Goal: Information Seeking & Learning: Learn about a topic

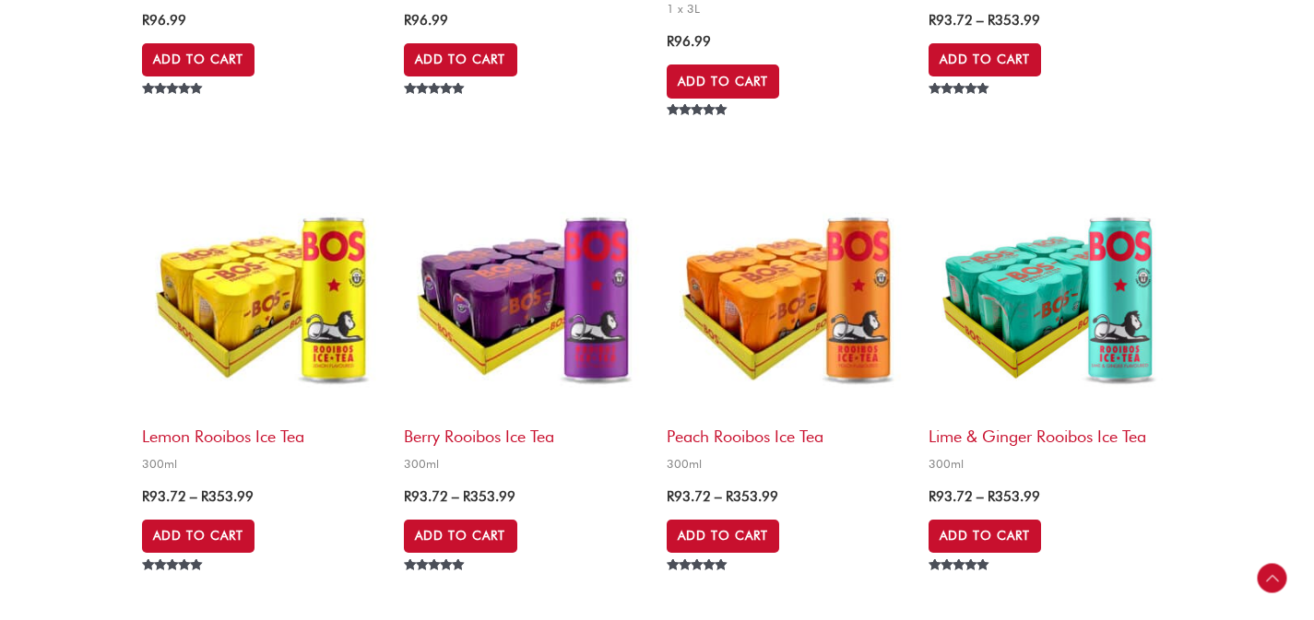
scroll to position [1988, 0]
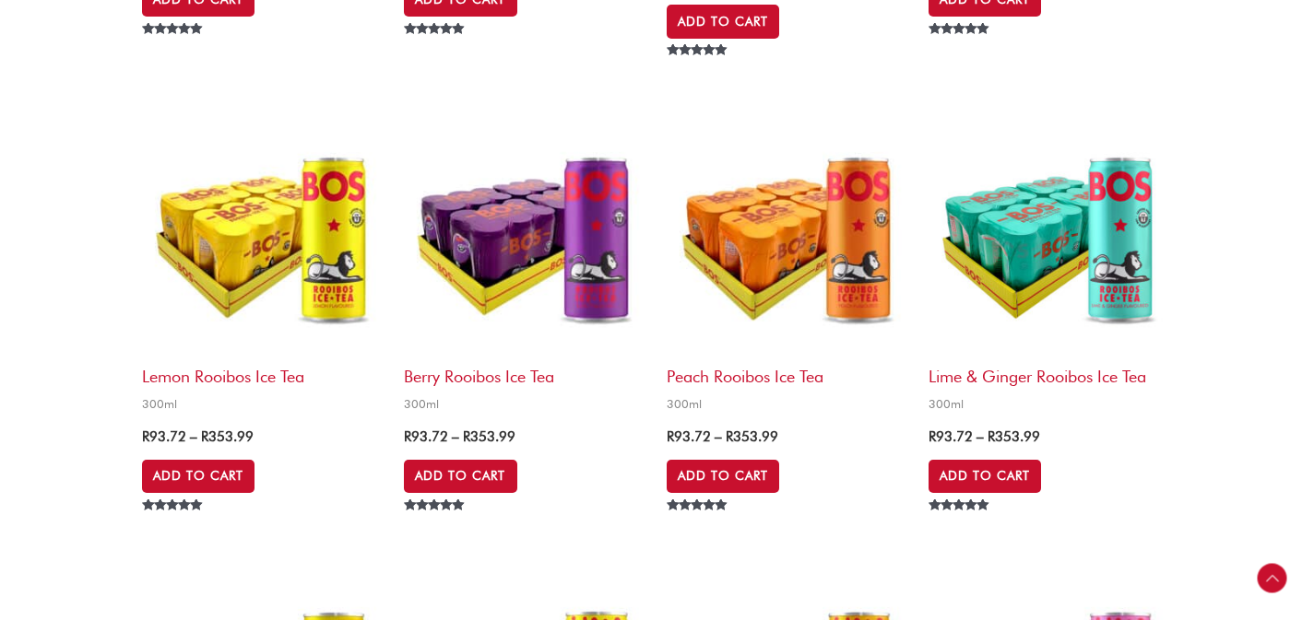
click at [696, 375] on h2 "Peach Rooibos Ice Tea" at bounding box center [787, 372] width 243 height 30
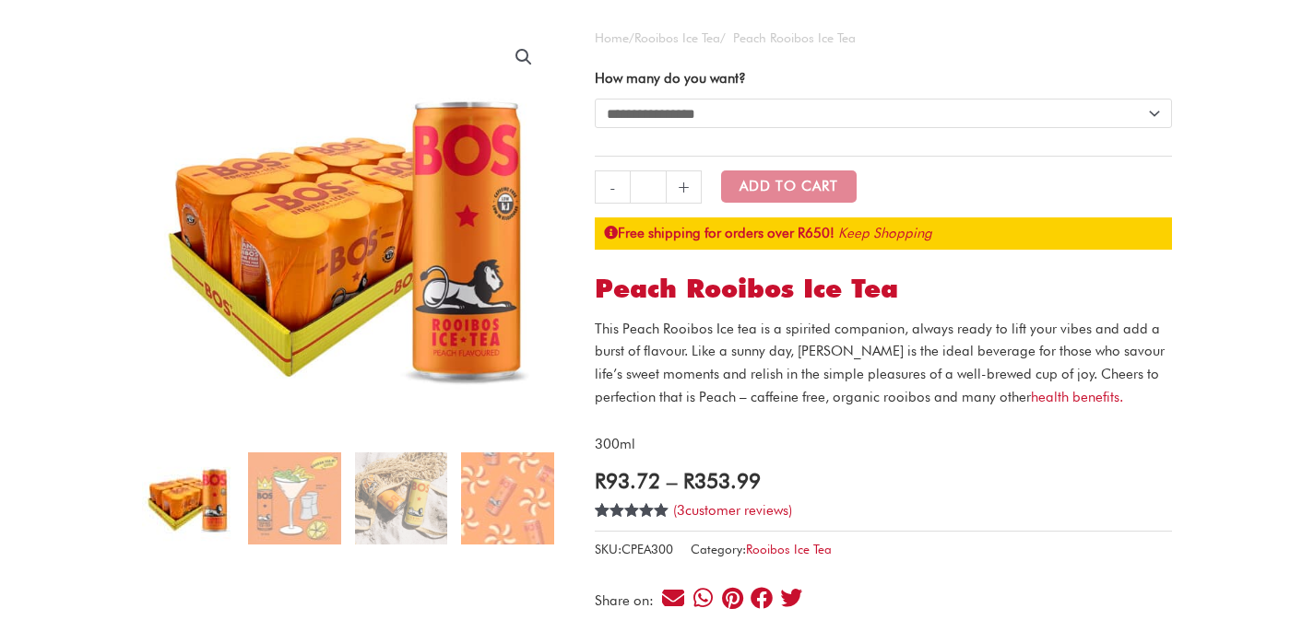
scroll to position [164, 0]
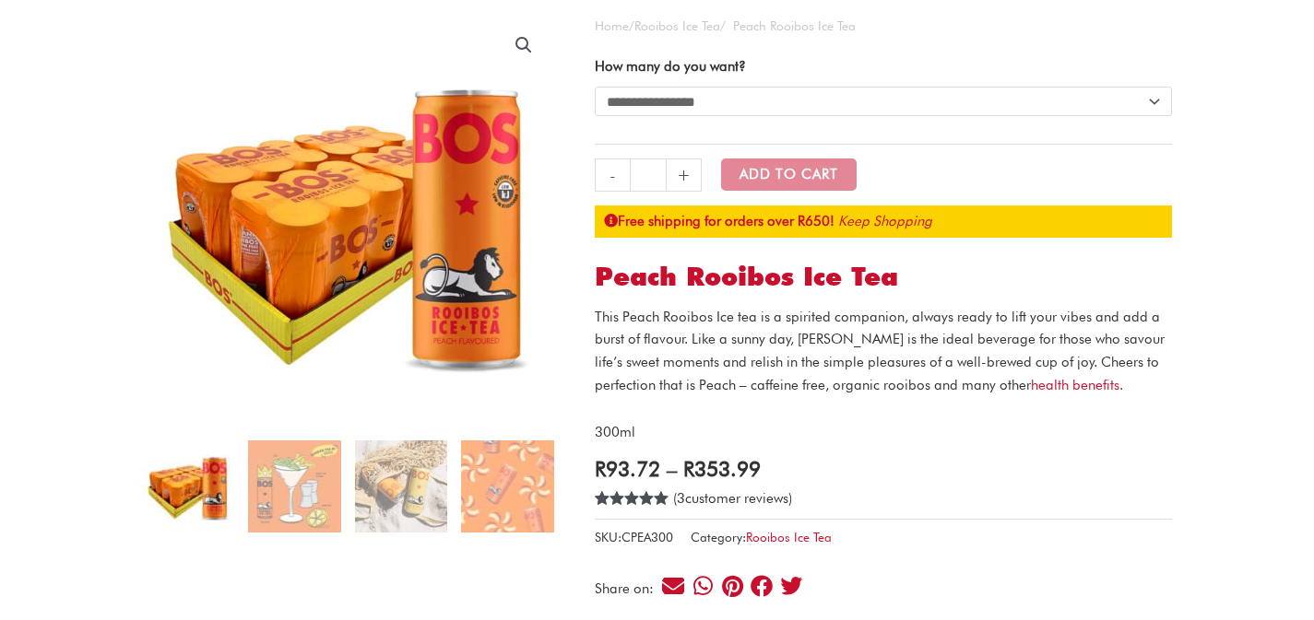
click at [737, 501] on link "( 3 customer reviews)" at bounding box center [732, 498] width 119 height 17
click at [1031, 383] on link "health benefits." at bounding box center [1077, 385] width 92 height 17
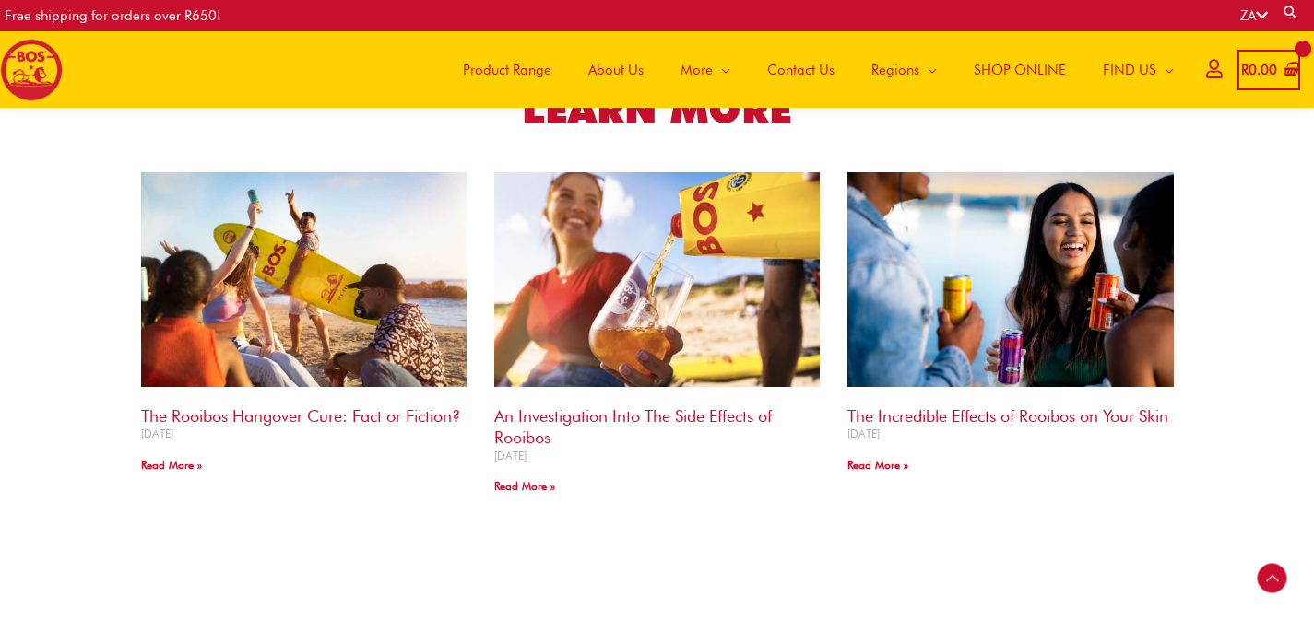
scroll to position [2004, 0]
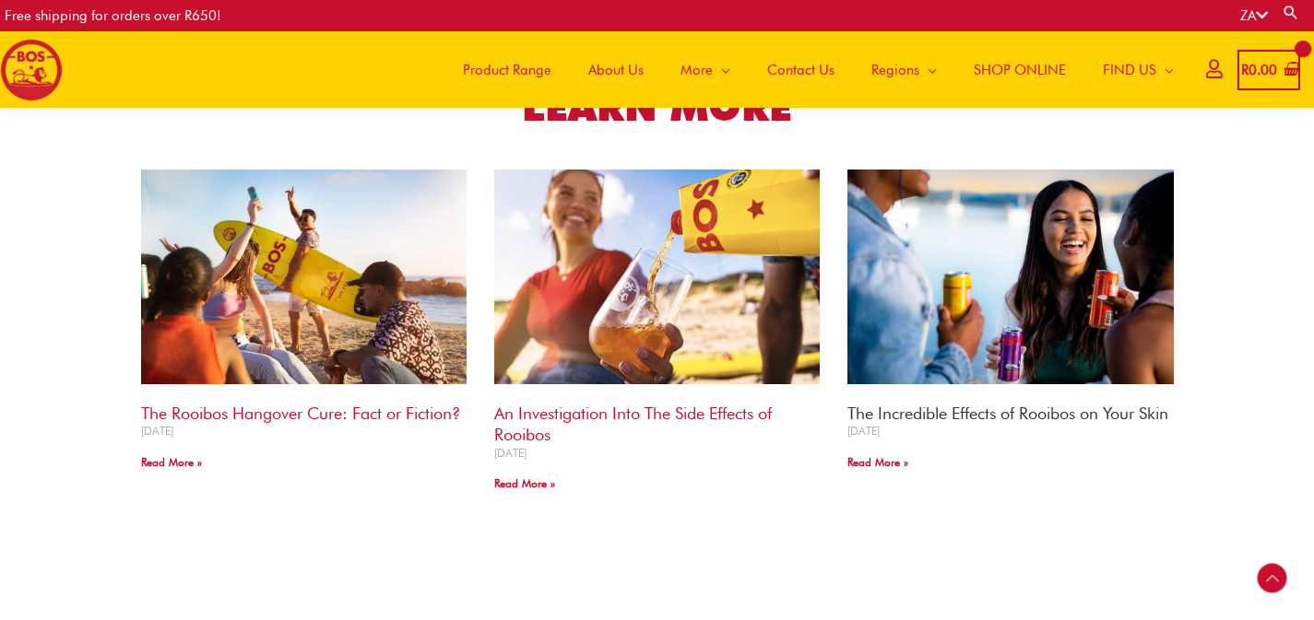
click at [972, 407] on link "The Incredible Effects of Rooibos on Your Skin" at bounding box center [1007, 413] width 321 height 19
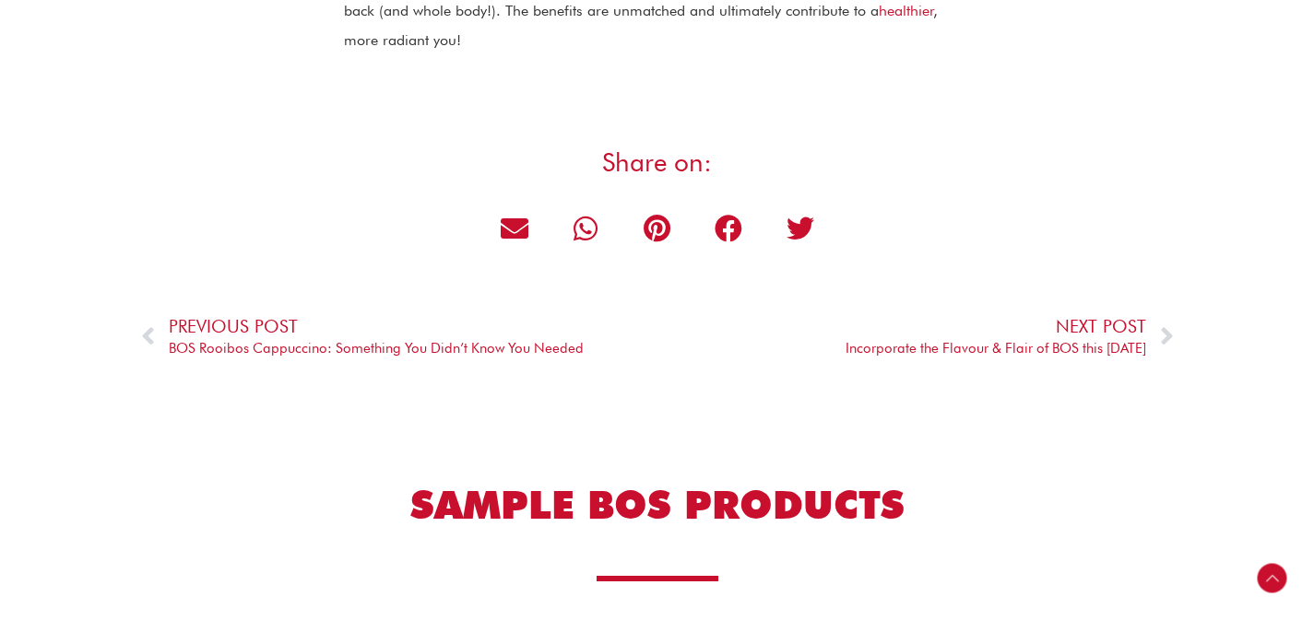
scroll to position [2787, 0]
